Goal: Navigation & Orientation: Find specific page/section

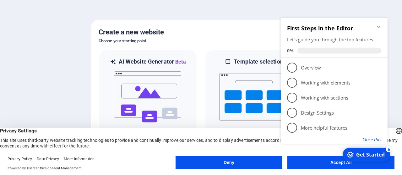
click at [370, 139] on button "Close this" at bounding box center [371, 140] width 19 height 6
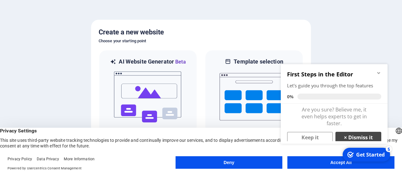
click at [355, 137] on link "× Dismiss it" at bounding box center [358, 137] width 46 height 11
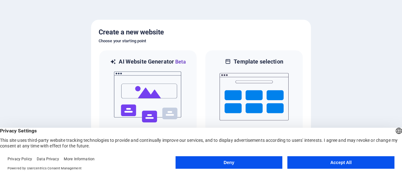
click at [315, 160] on button "Accept All" at bounding box center [340, 163] width 107 height 13
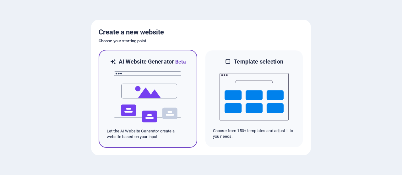
click at [155, 93] on img at bounding box center [147, 97] width 69 height 63
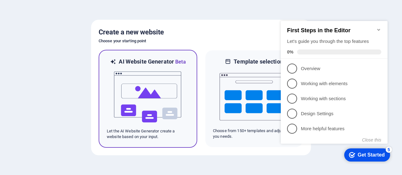
click at [160, 93] on img at bounding box center [147, 97] width 69 height 63
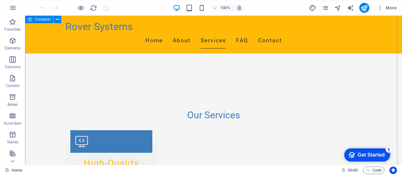
scroll to position [377, 0]
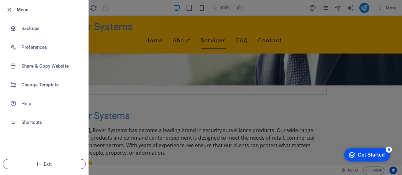
click at [46, 165] on span "Exit" at bounding box center [44, 164] width 72 height 5
